Goal: Information Seeking & Learning: Learn about a topic

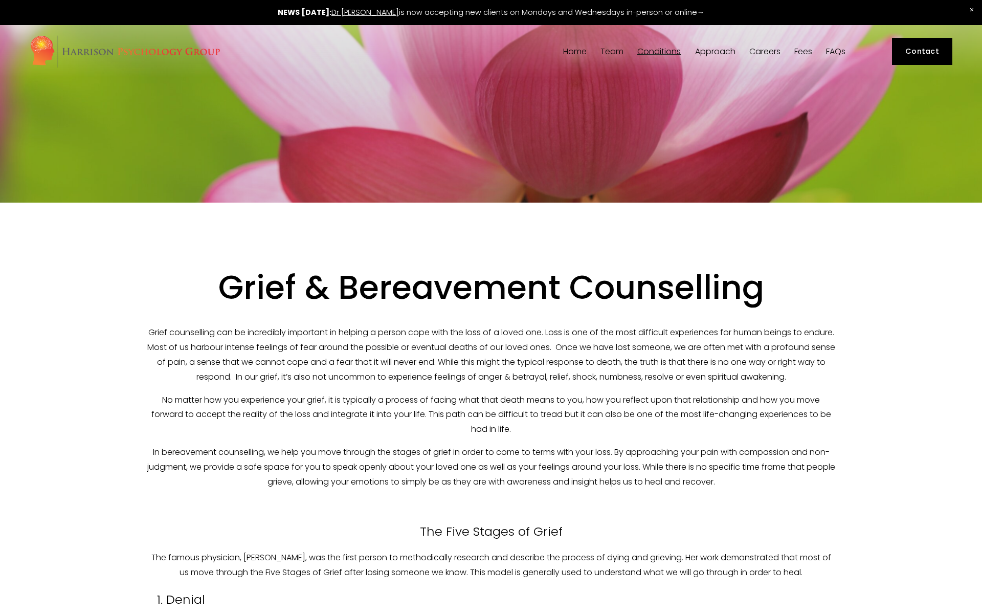
select select "Google"
select select "No, I won't be using insurance"
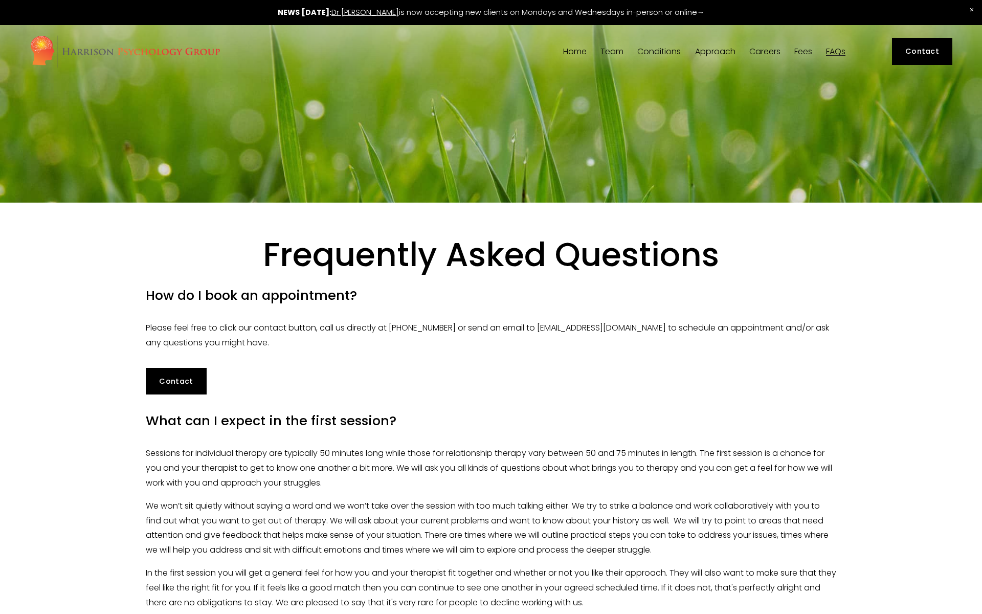
select select "Google"
select select "No, I won't be using insurance"
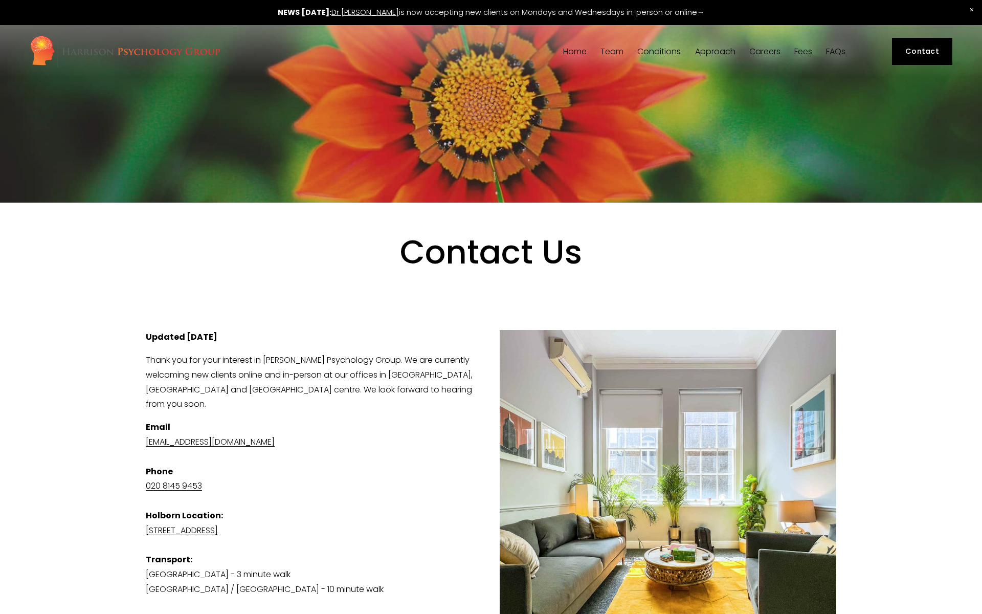
select select "Google"
select select "No, I won't be using insurance"
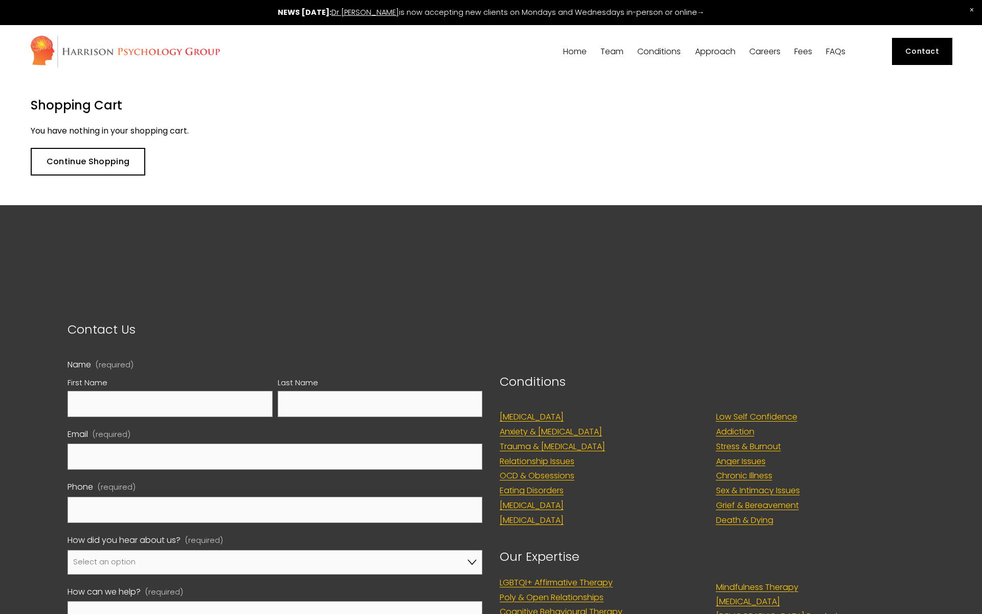
select select "Google"
select select "No, I won't be using insurance"
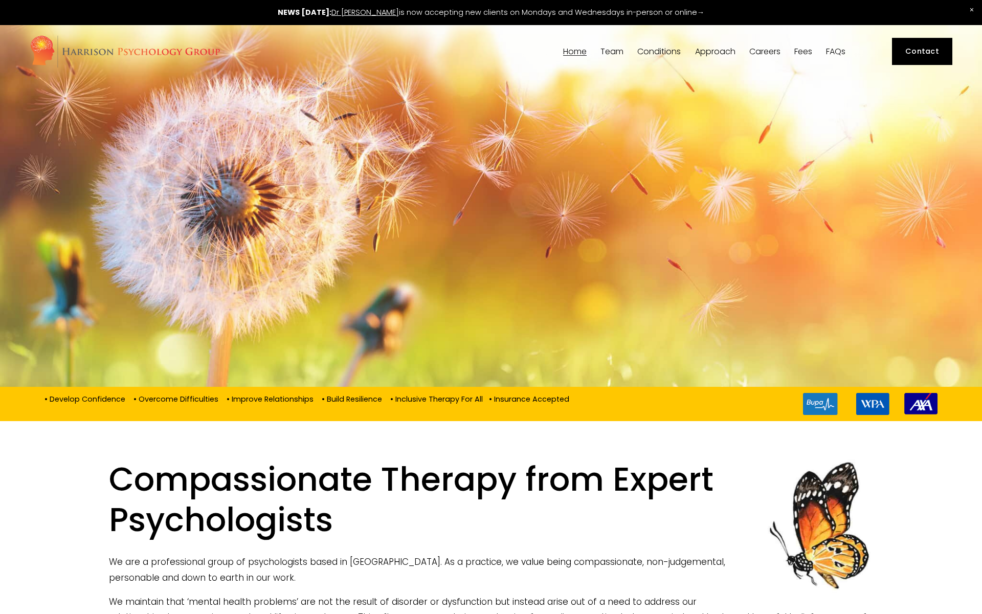
select select "Google"
select select "No, I won't be using insurance"
